Goal: Information Seeking & Learning: Compare options

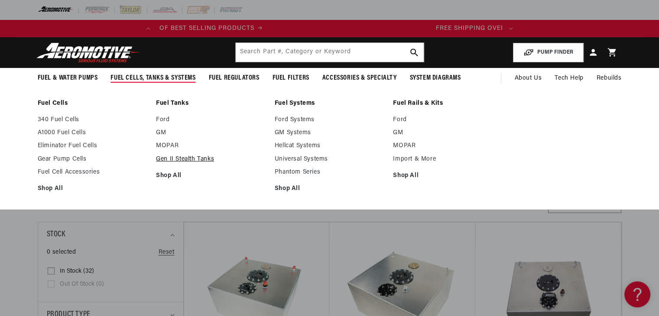
click at [181, 157] on link "Gen II Stealth Tanks" at bounding box center [211, 159] width 110 height 8
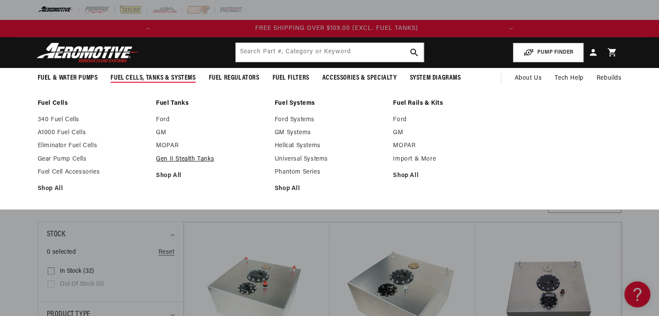
scroll to position [0, 342]
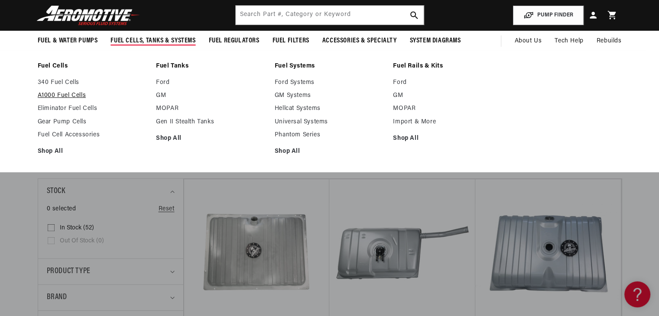
click at [58, 96] on link "A1000 Fuel Cells" at bounding box center [93, 96] width 110 height 8
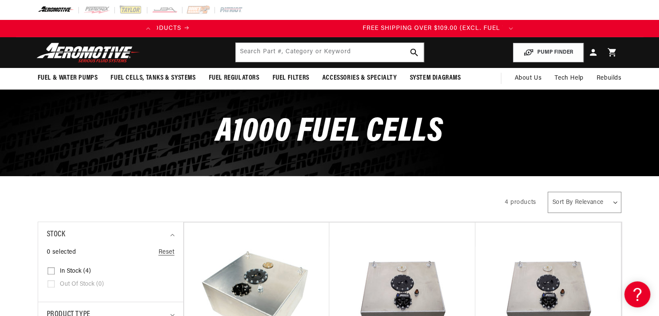
scroll to position [0, 342]
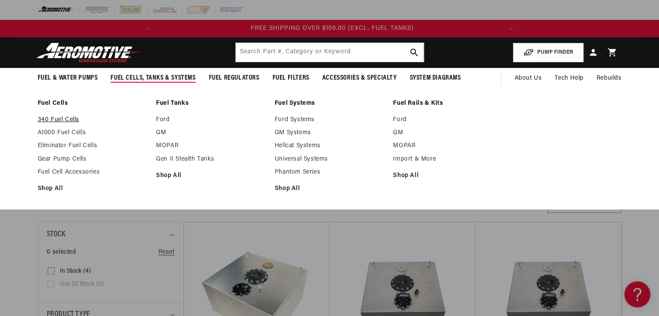
click at [72, 120] on link "340 Fuel Cells" at bounding box center [93, 120] width 110 height 8
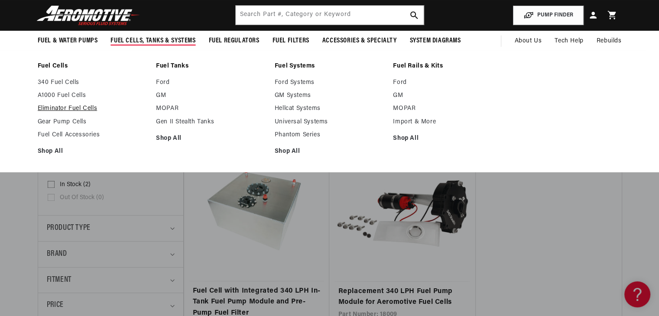
click at [54, 108] on link "Eliminator Fuel Cells" at bounding box center [93, 109] width 110 height 8
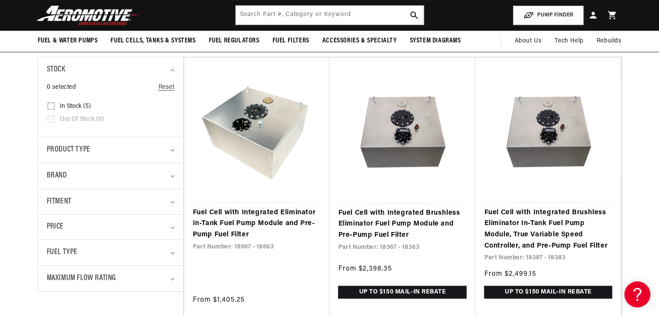
scroll to position [130, 0]
